Goal: Navigation & Orientation: Find specific page/section

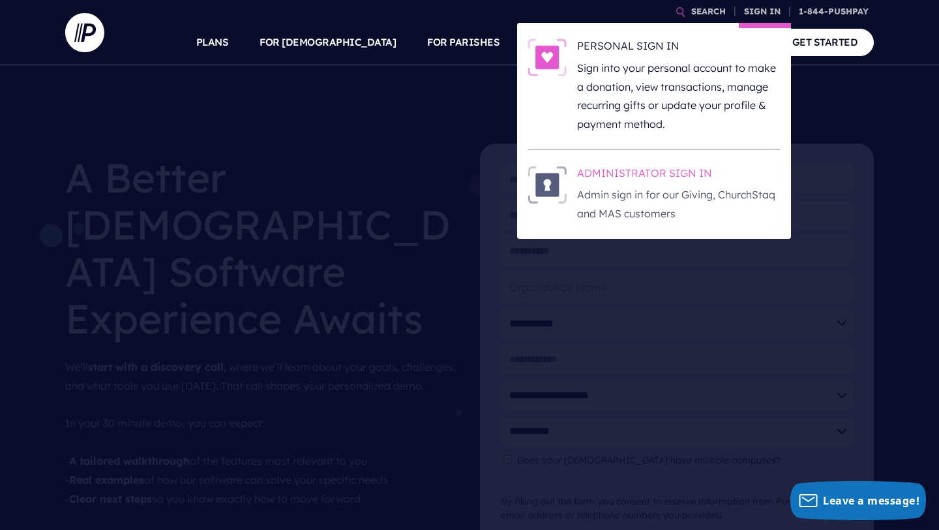
click at [638, 180] on h6 "ADMINISTRATOR SIGN IN" at bounding box center [678, 176] width 203 height 20
click at [645, 188] on p "Admin sign in for our Giving, ChurchStaq and MAS customers" at bounding box center [678, 204] width 203 height 38
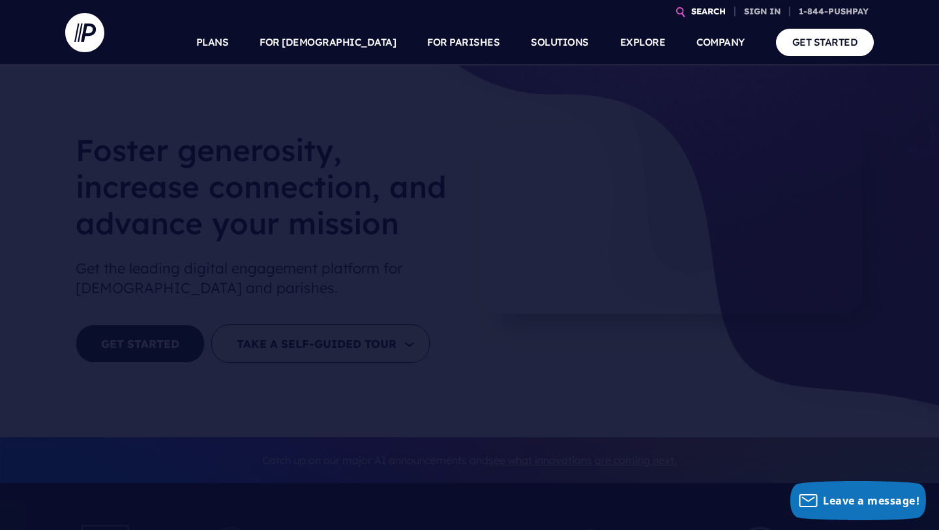
click at [728, 11] on link "SEARCH" at bounding box center [708, 11] width 45 height 23
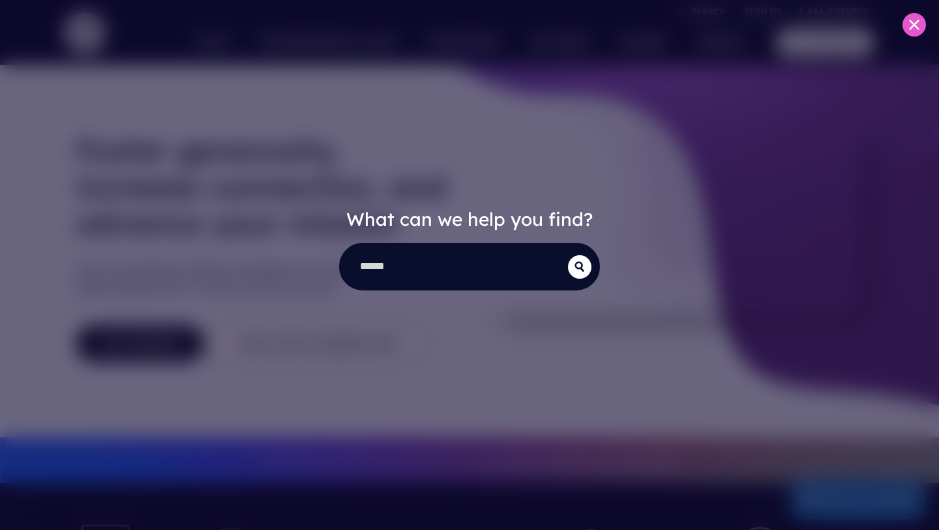
click at [526, 185] on div "What can we help you find?" at bounding box center [469, 265] width 939 height 530
click at [904, 48] on div "What can we help you find?" at bounding box center [469, 265] width 939 height 530
click at [904, 38] on div "What can we help you find?" at bounding box center [469, 265] width 939 height 530
click at [907, 37] on div "What can we help you find?" at bounding box center [469, 265] width 939 height 530
click at [908, 33] on button at bounding box center [914, 24] width 23 height 23
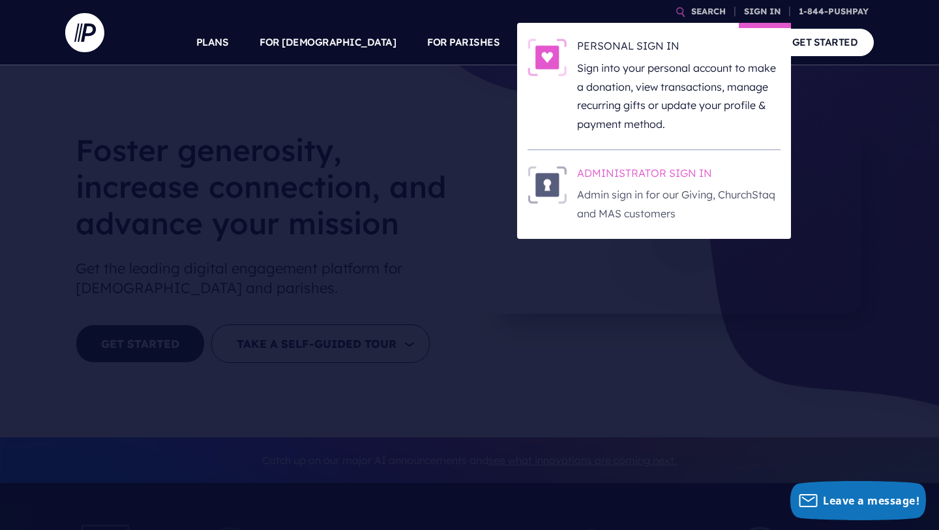
click at [690, 202] on p "Admin sign in for our Giving, ChurchStaq and MAS customers" at bounding box center [678, 204] width 203 height 38
